Goal: Task Accomplishment & Management: Use online tool/utility

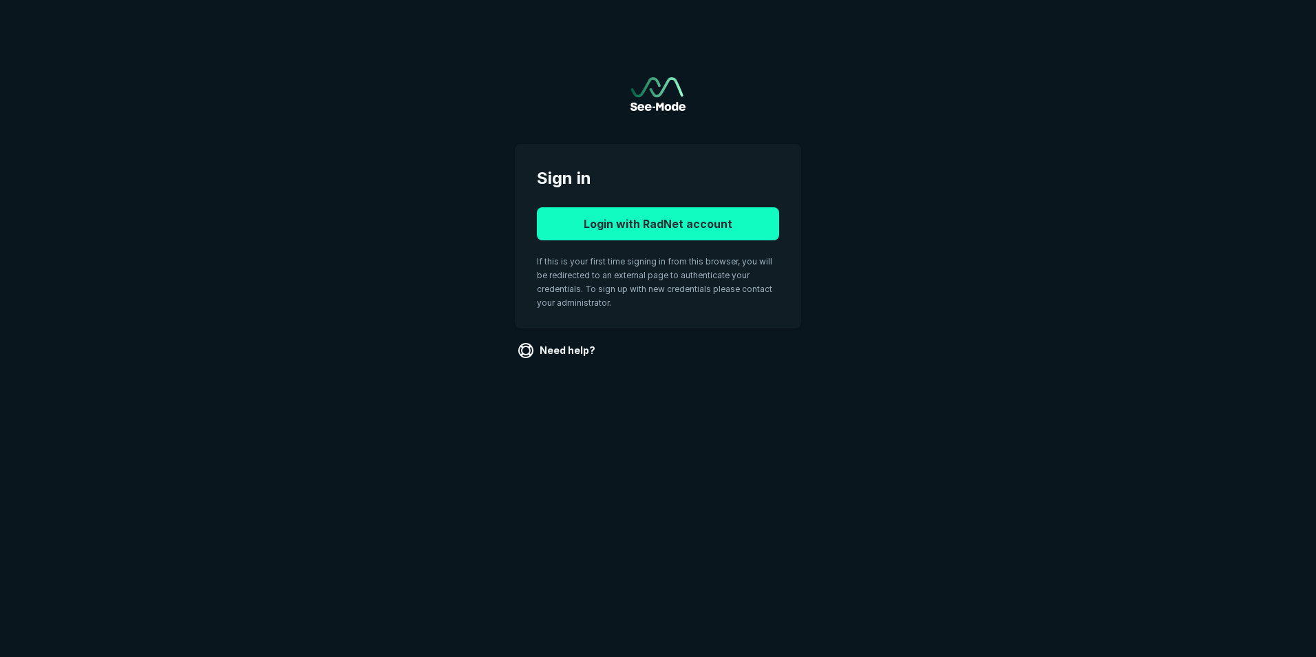
click at [708, 209] on button "Login with RadNet account" at bounding box center [658, 223] width 242 height 33
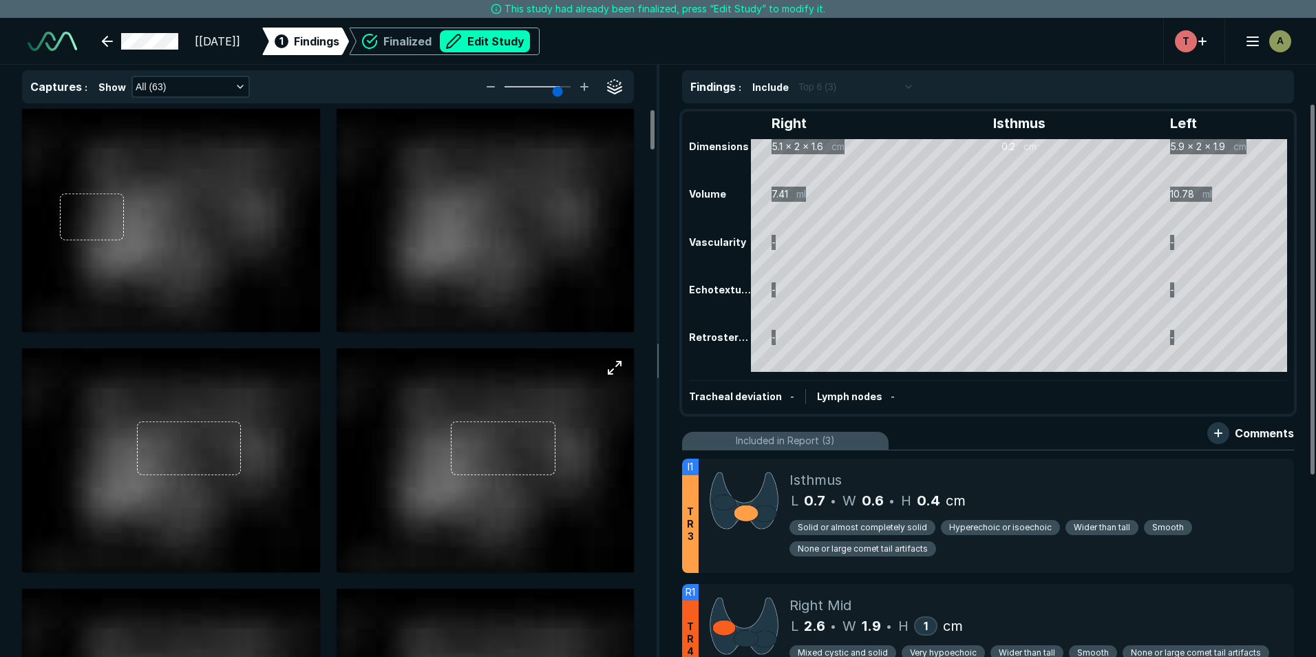
scroll to position [4404, 7693]
click at [523, 40] on button "Edit Study" at bounding box center [485, 41] width 90 height 22
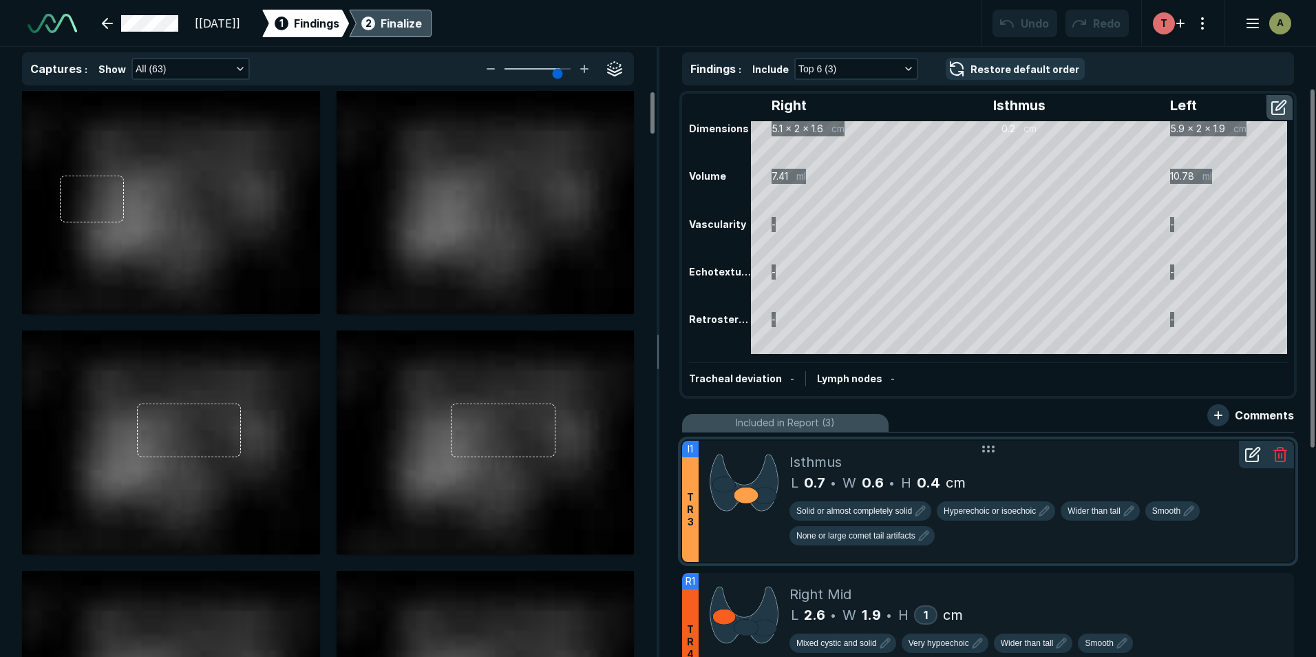
scroll to position [69, 0]
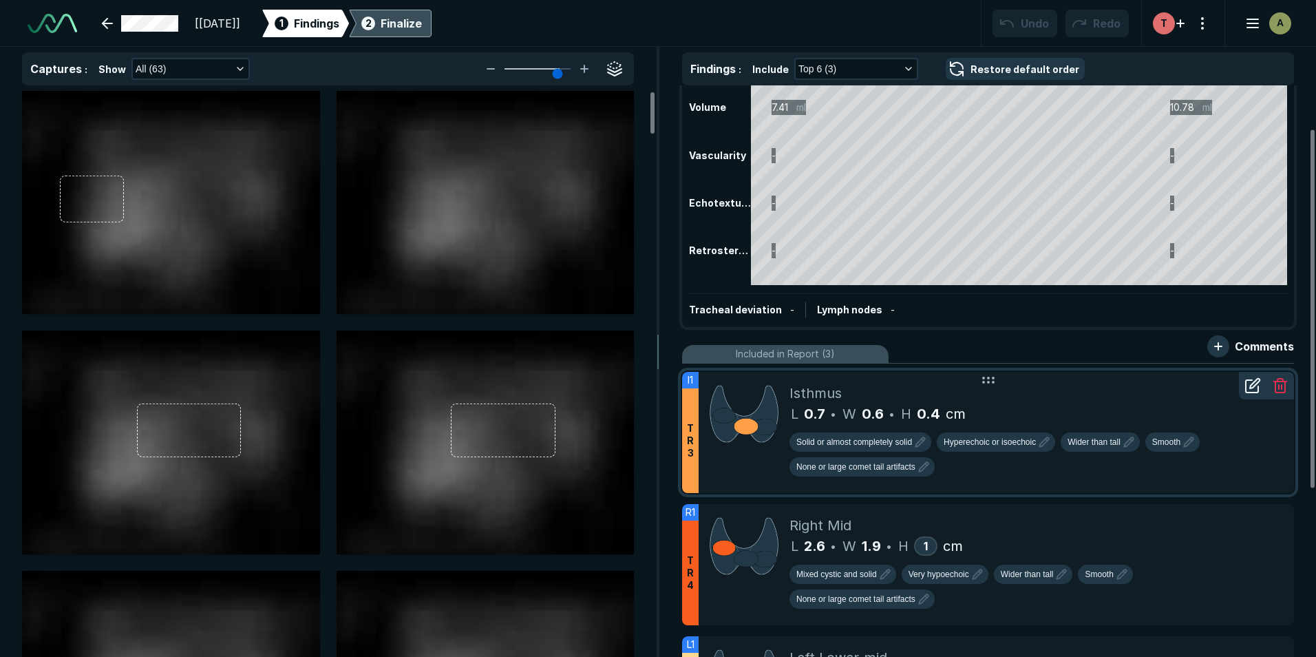
click at [1040, 404] on div "L 0.7 • W 0.6 • H 0.4 cm" at bounding box center [1037, 413] width 494 height 21
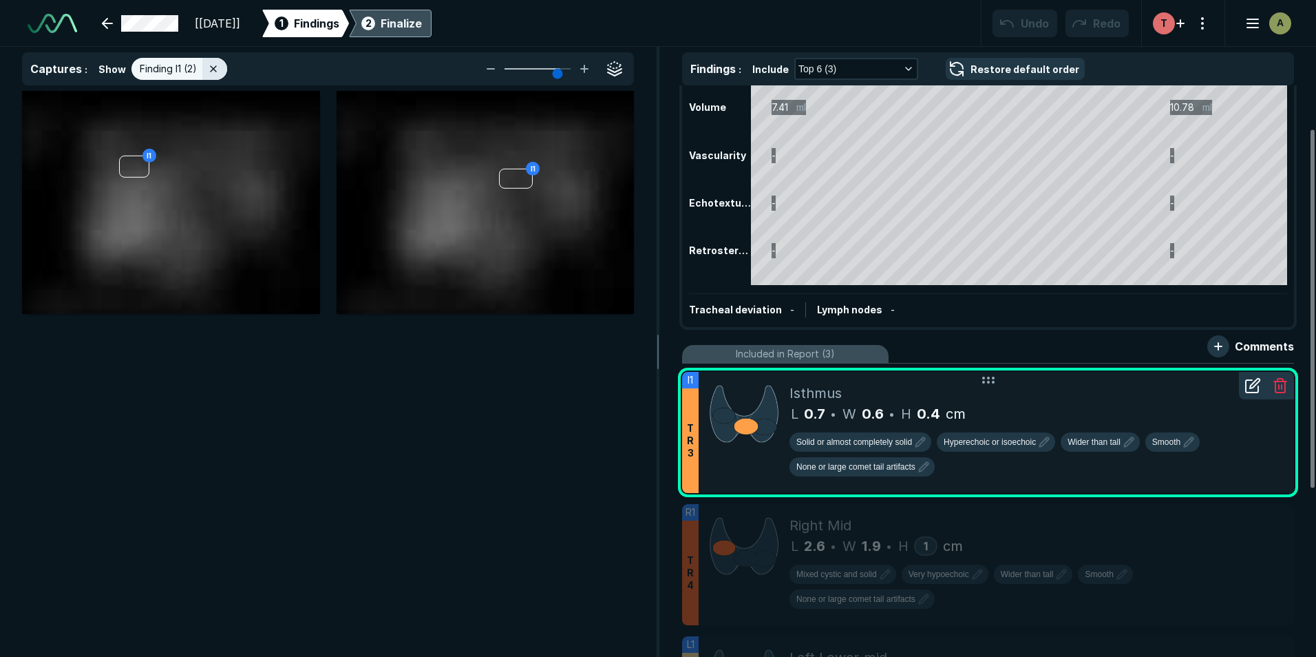
scroll to position [4165, 4502]
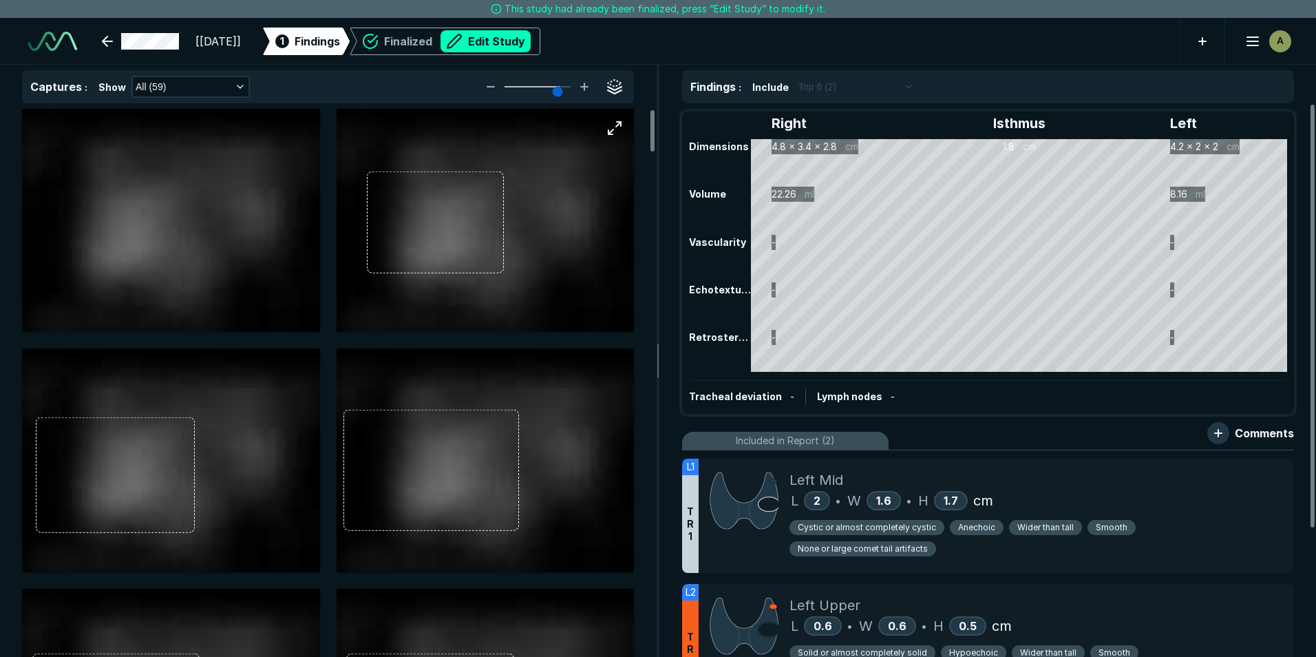
scroll to position [4404, 7693]
click at [518, 45] on button "Edit Study" at bounding box center [486, 41] width 90 height 22
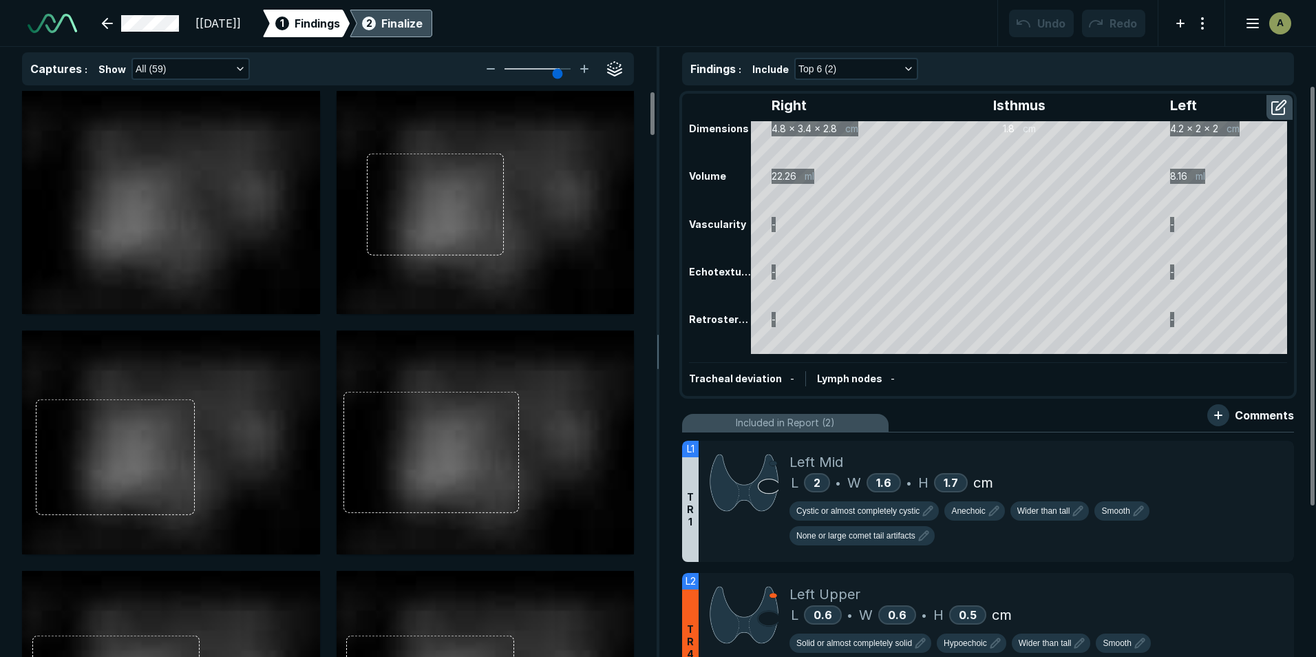
scroll to position [4485, 7693]
click at [242, 70] on icon "button" at bounding box center [240, 68] width 11 height 11
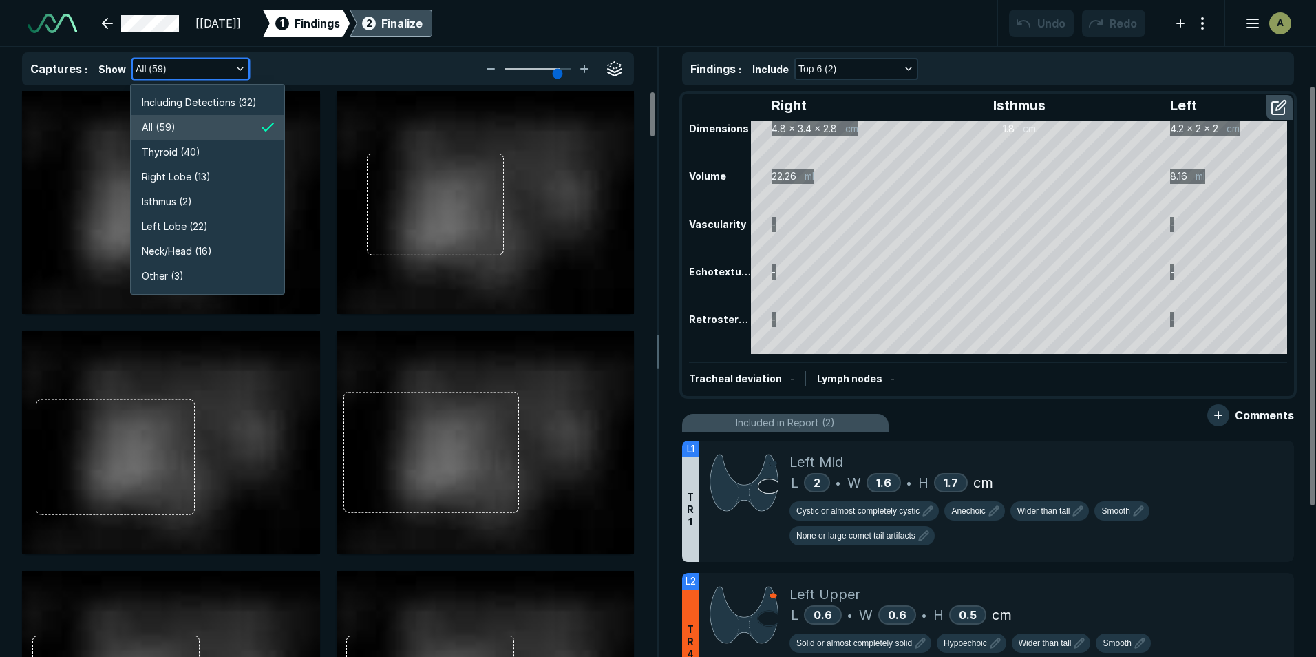
scroll to position [2632, 2459]
click at [189, 182] on span "Right Lobe (13)" at bounding box center [176, 176] width 69 height 15
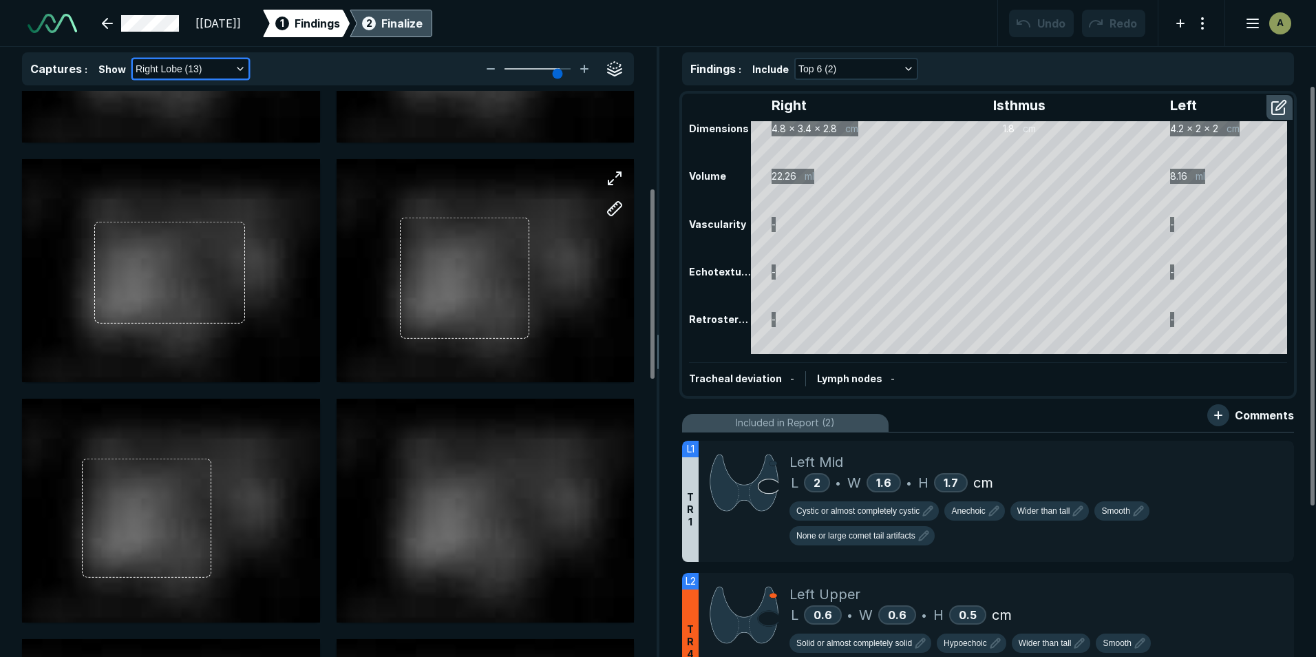
scroll to position [413, 0]
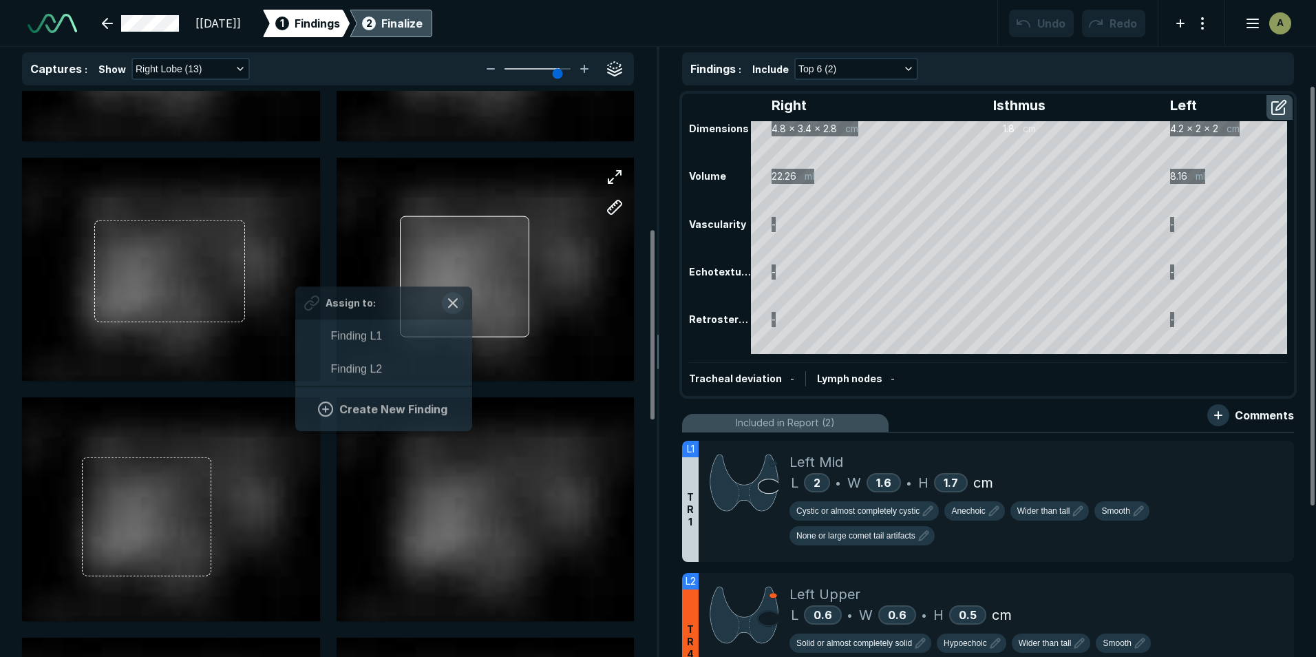
click at [470, 283] on div at bounding box center [464, 276] width 129 height 121
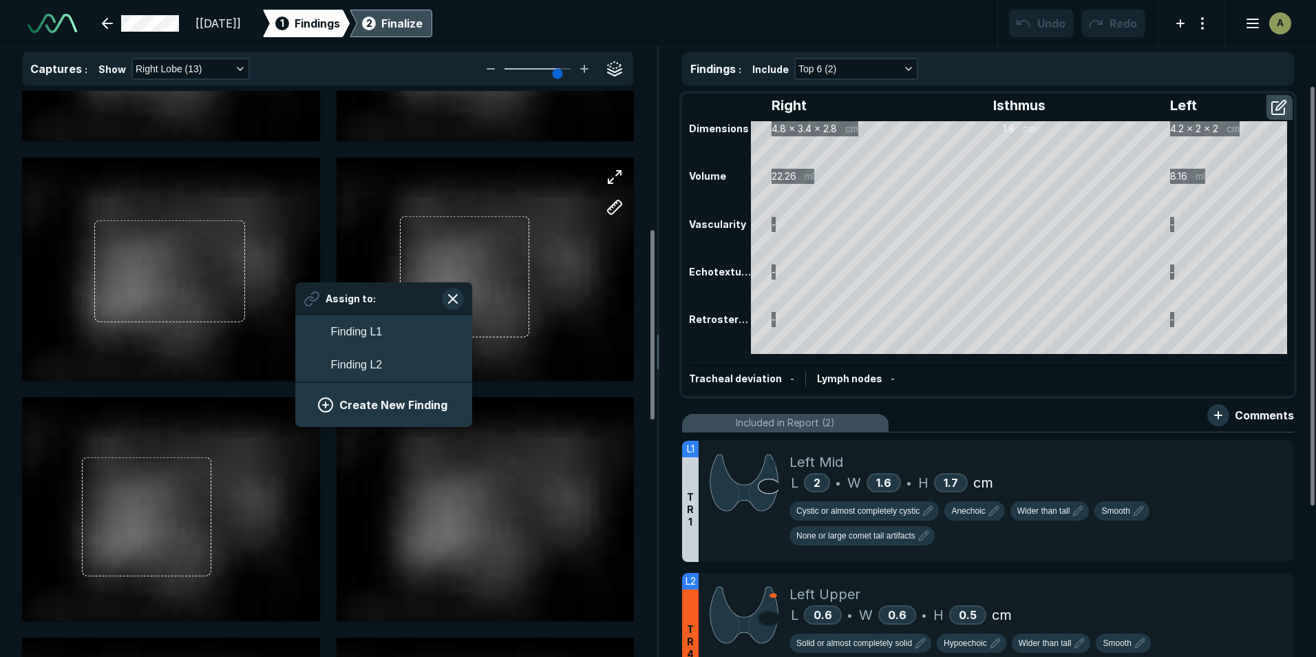
click at [441, 175] on div at bounding box center [486, 270] width 298 height 224
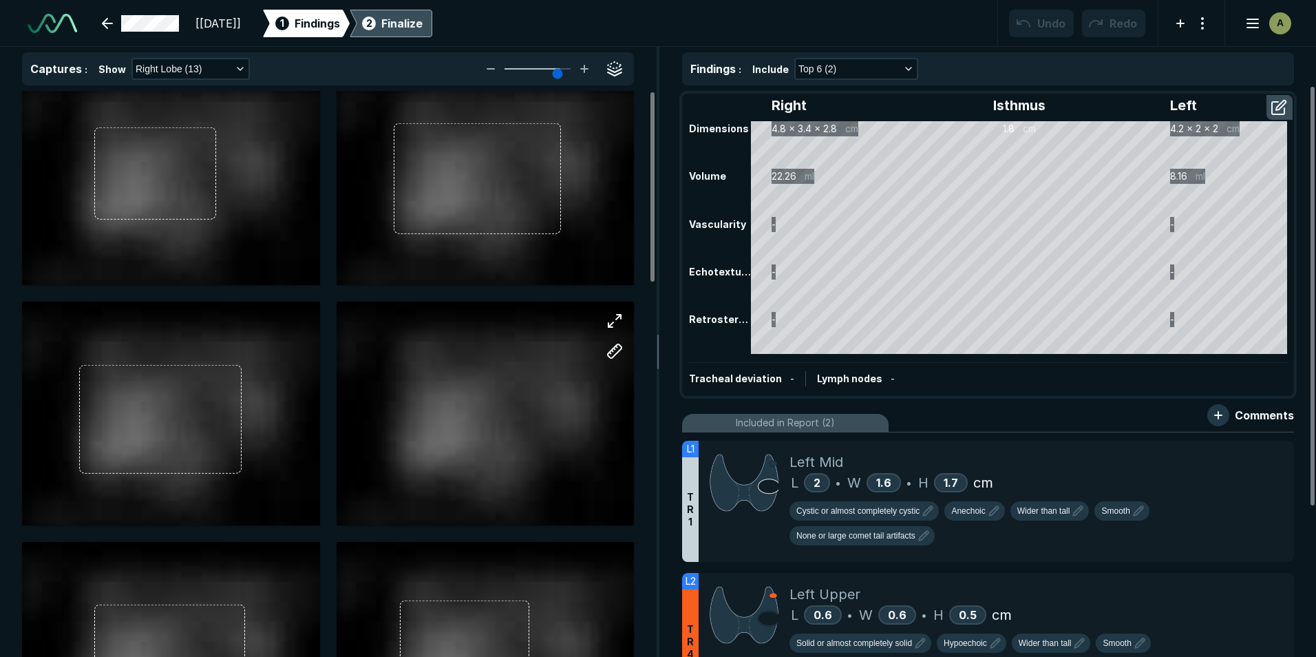
scroll to position [0, 0]
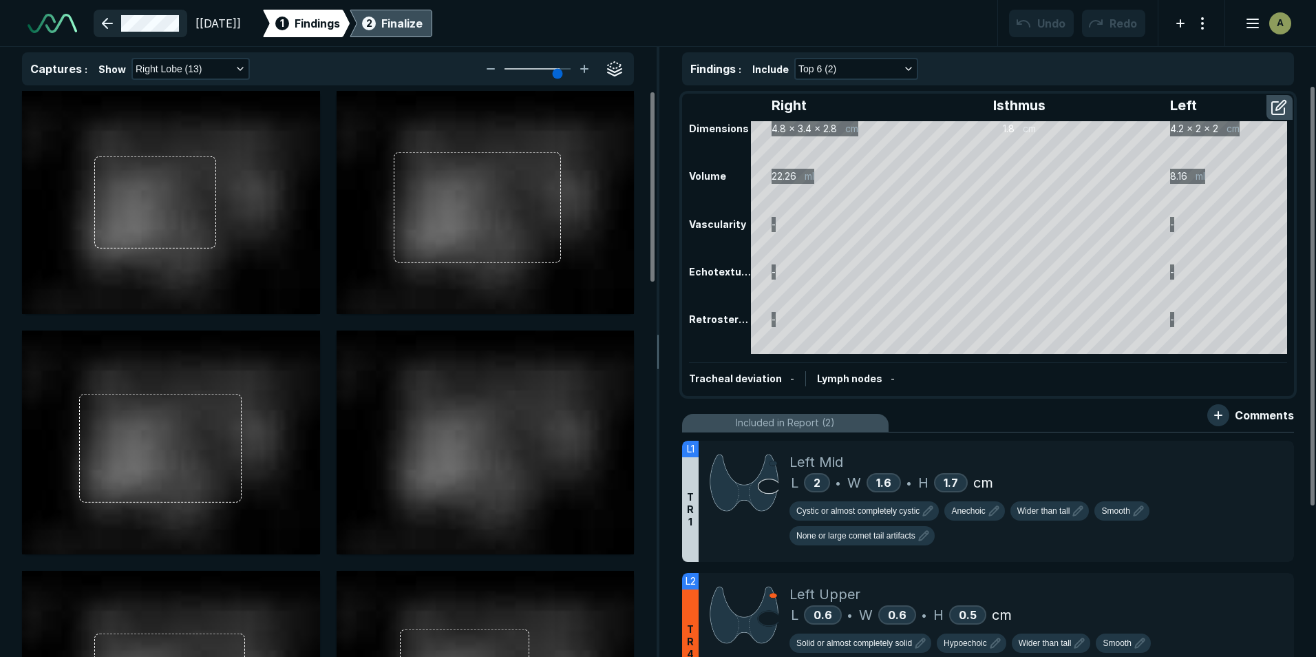
click at [111, 18] on link at bounding box center [141, 24] width 94 height 28
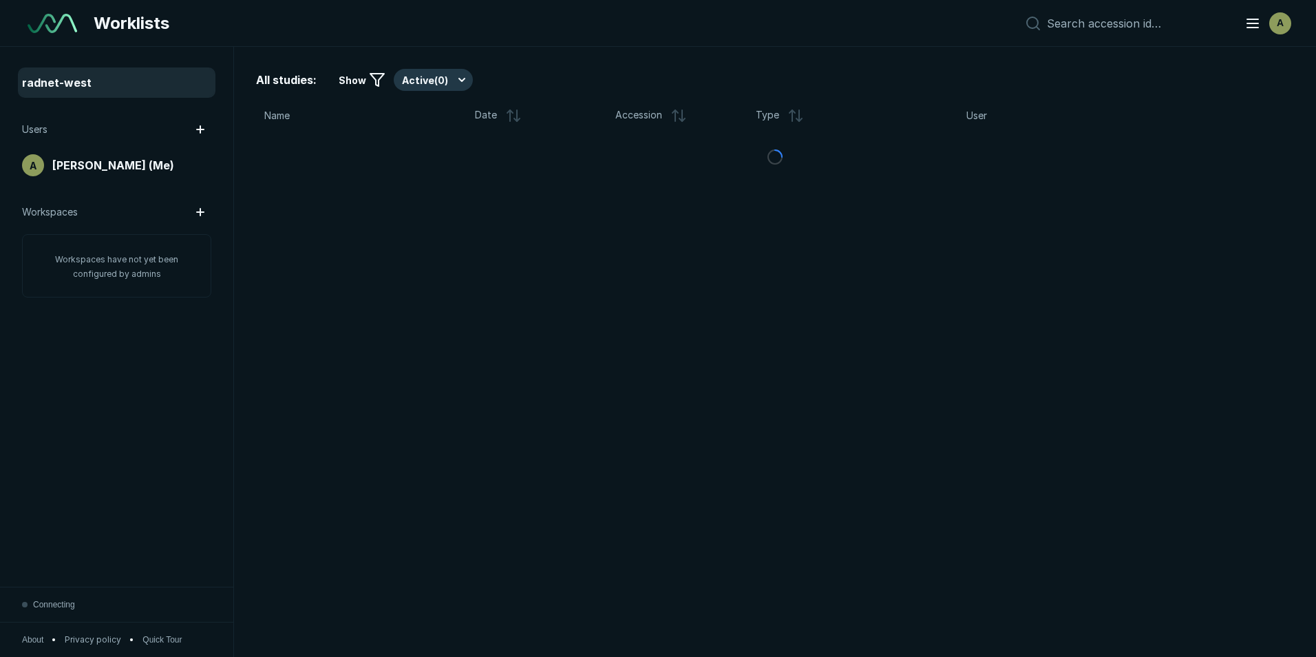
scroll to position [4265, 6420]
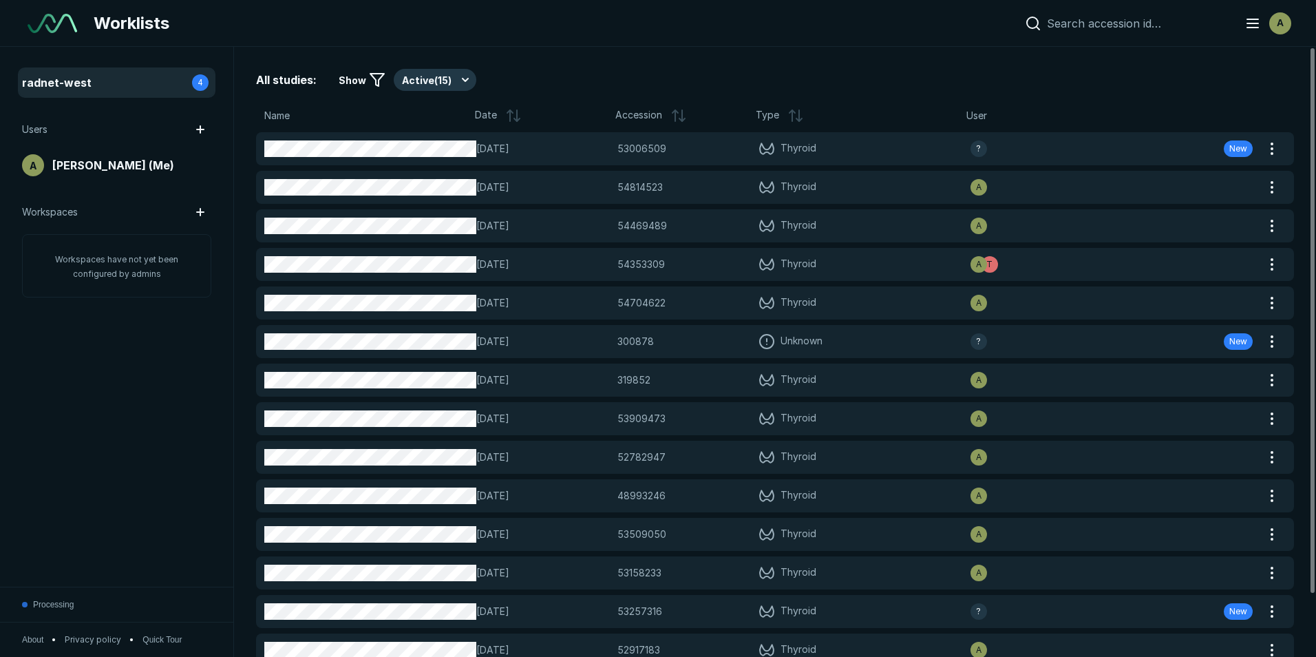
click at [1084, 25] on input at bounding box center [1137, 24] width 181 height 14
click at [104, 91] on div "radnet-west 4" at bounding box center [116, 83] width 189 height 22
click at [97, 91] on div "radnet-west 4" at bounding box center [116, 83] width 189 height 22
click at [78, 86] on span "radnet-west" at bounding box center [57, 82] width 70 height 17
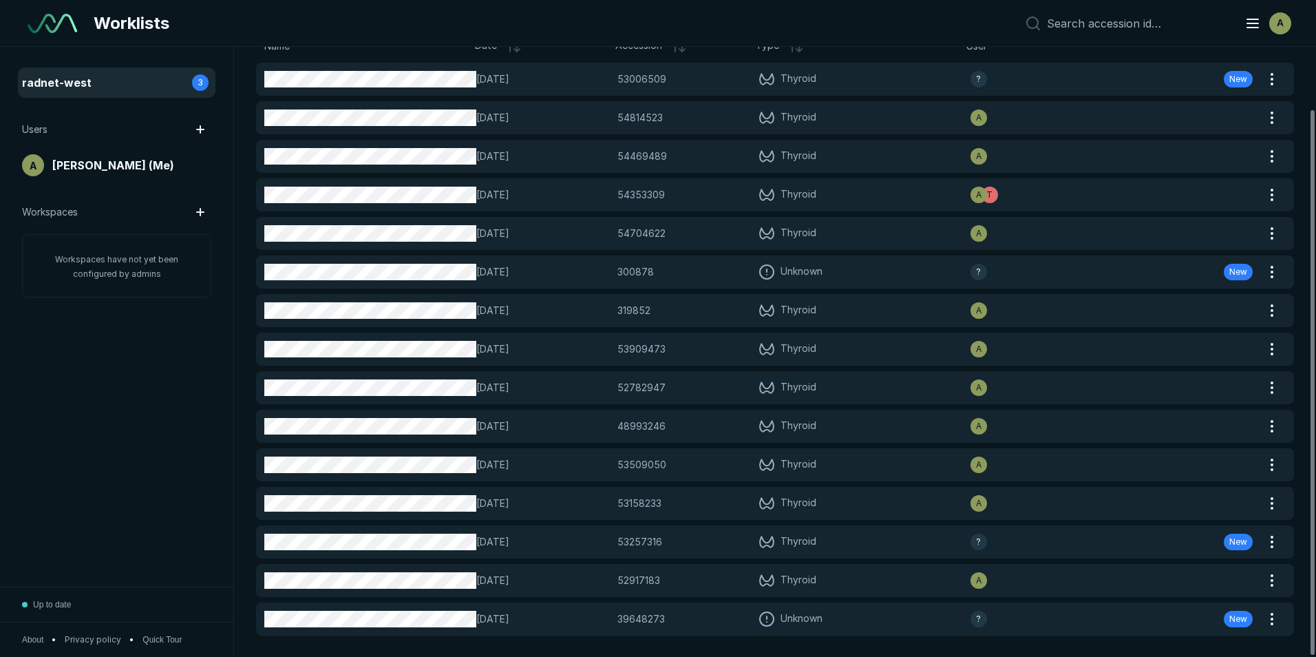
scroll to position [70, 0]
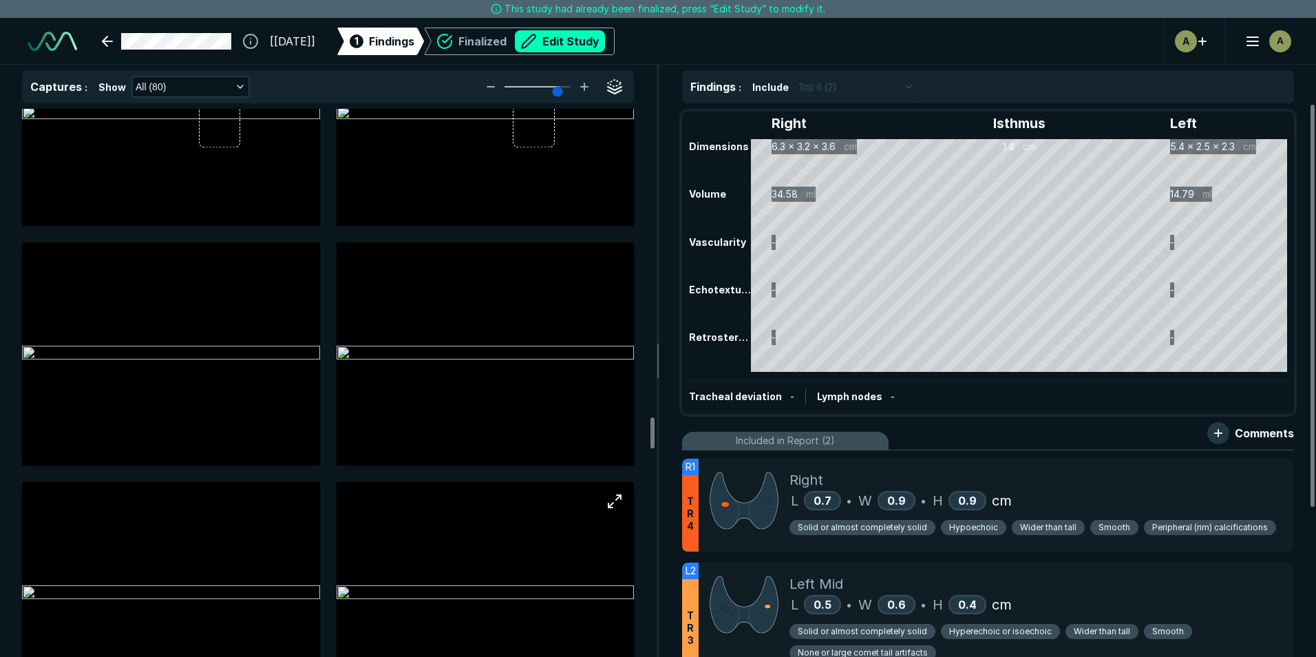
scroll to position [5301, 0]
